Goal: Information Seeking & Learning: Learn about a topic

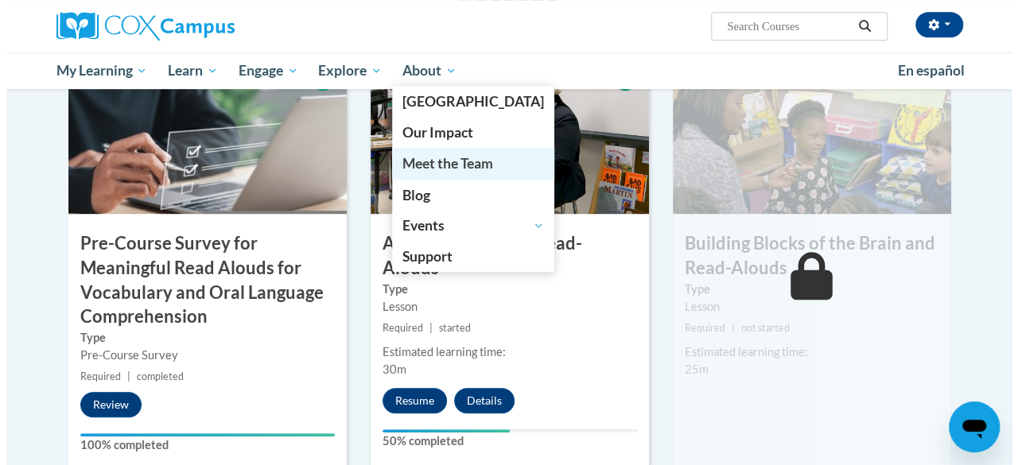
scroll to position [477, 0]
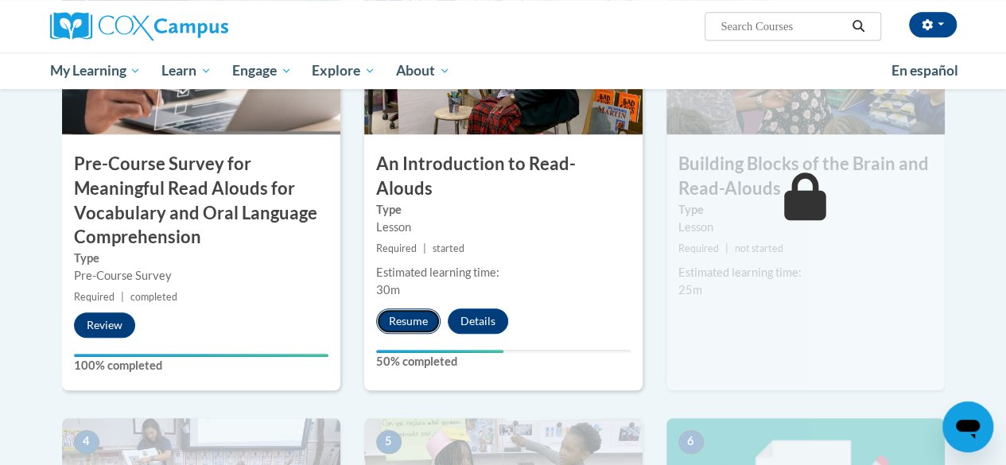
click at [415, 308] on button "Resume" at bounding box center [408, 320] width 64 height 25
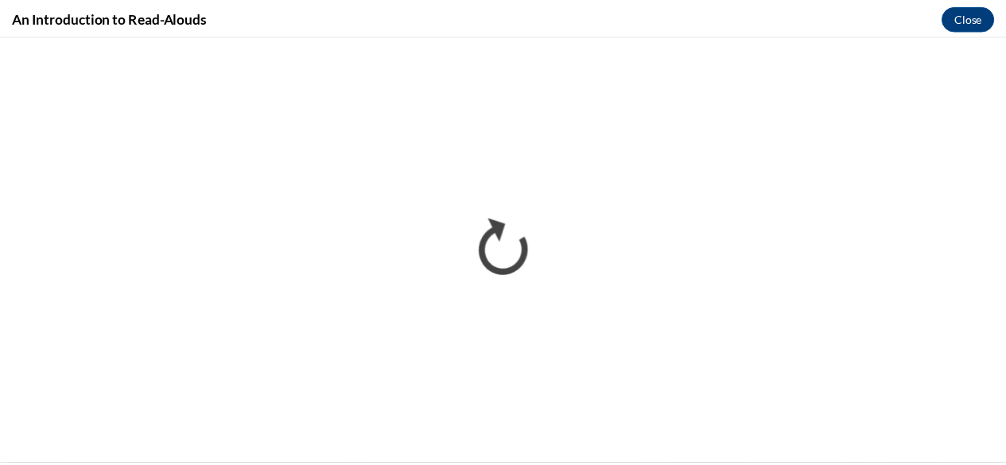
scroll to position [0, 0]
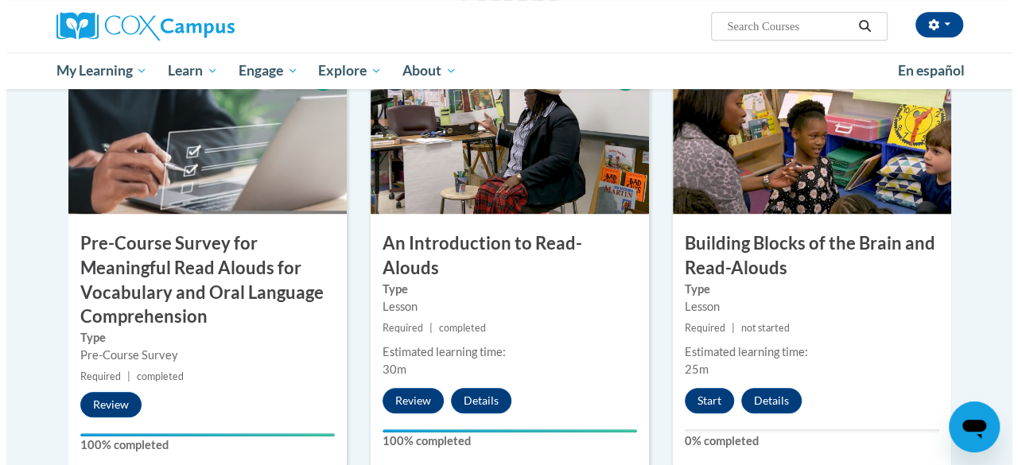
scroll to position [557, 0]
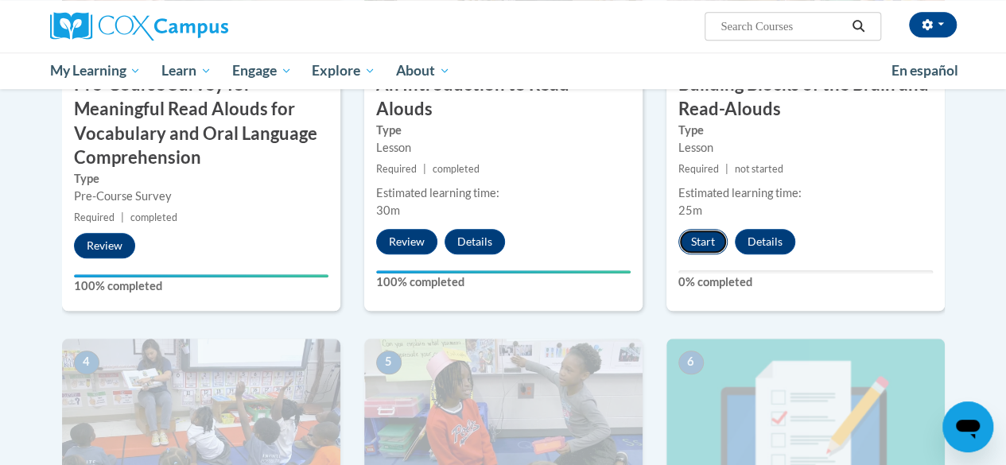
click at [706, 241] on button "Start" at bounding box center [702, 241] width 49 height 25
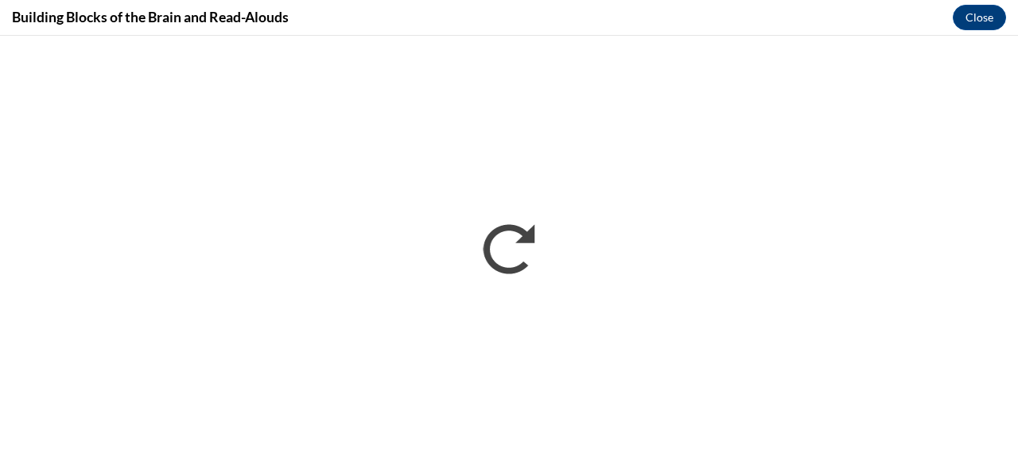
scroll to position [0, 0]
